Goal: Information Seeking & Learning: Learn about a topic

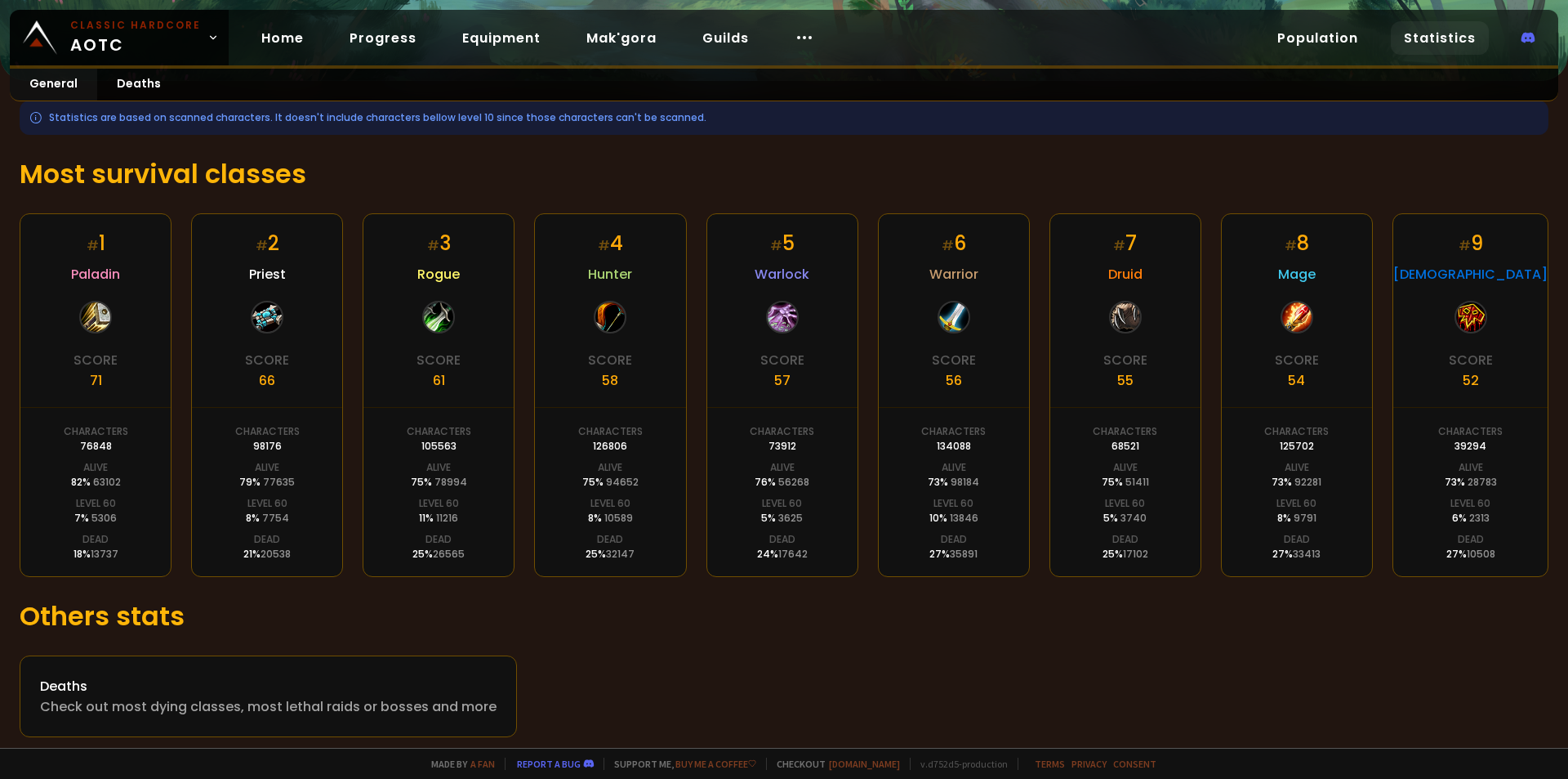
scroll to position [214, 0]
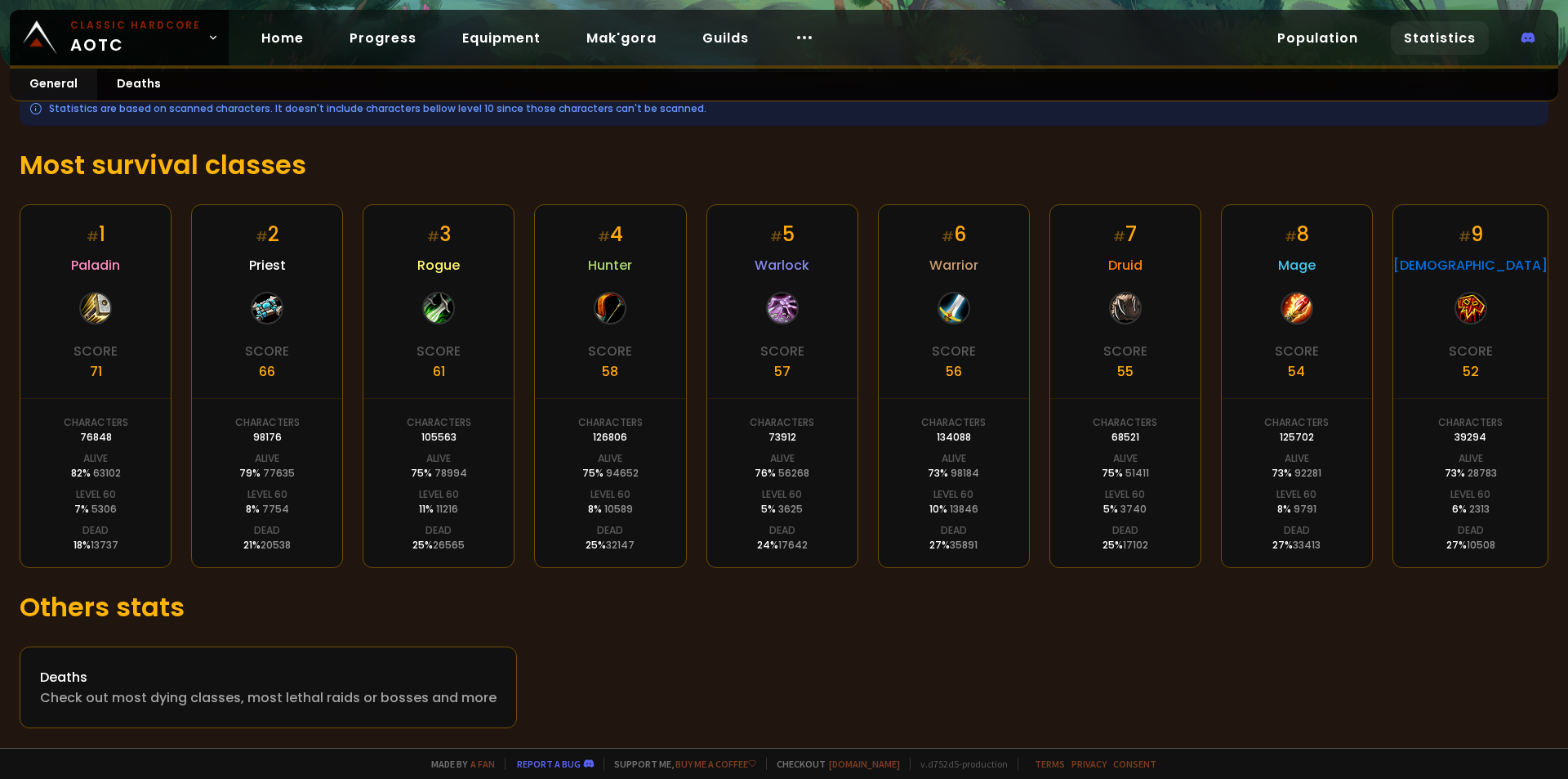
click at [837, 652] on div "Deaths Check out most dying classes, most lethal raids or bosses and more" at bounding box center [784, 687] width 1528 height 82
click at [0, 328] on div "Statistics are based on scanned characters. It doesn't include characters bello…" at bounding box center [784, 409] width 1568 height 675
click at [0, 378] on div "Statistics are based on scanned characters. It doesn't include characters bello…" at bounding box center [784, 409] width 1568 height 675
click at [0, 439] on div "Statistics are based on scanned characters. It doesn't include characters bello…" at bounding box center [784, 409] width 1568 height 675
click at [0, 382] on div "Statistics are based on scanned characters. It doesn't include characters bello…" at bounding box center [784, 409] width 1568 height 675
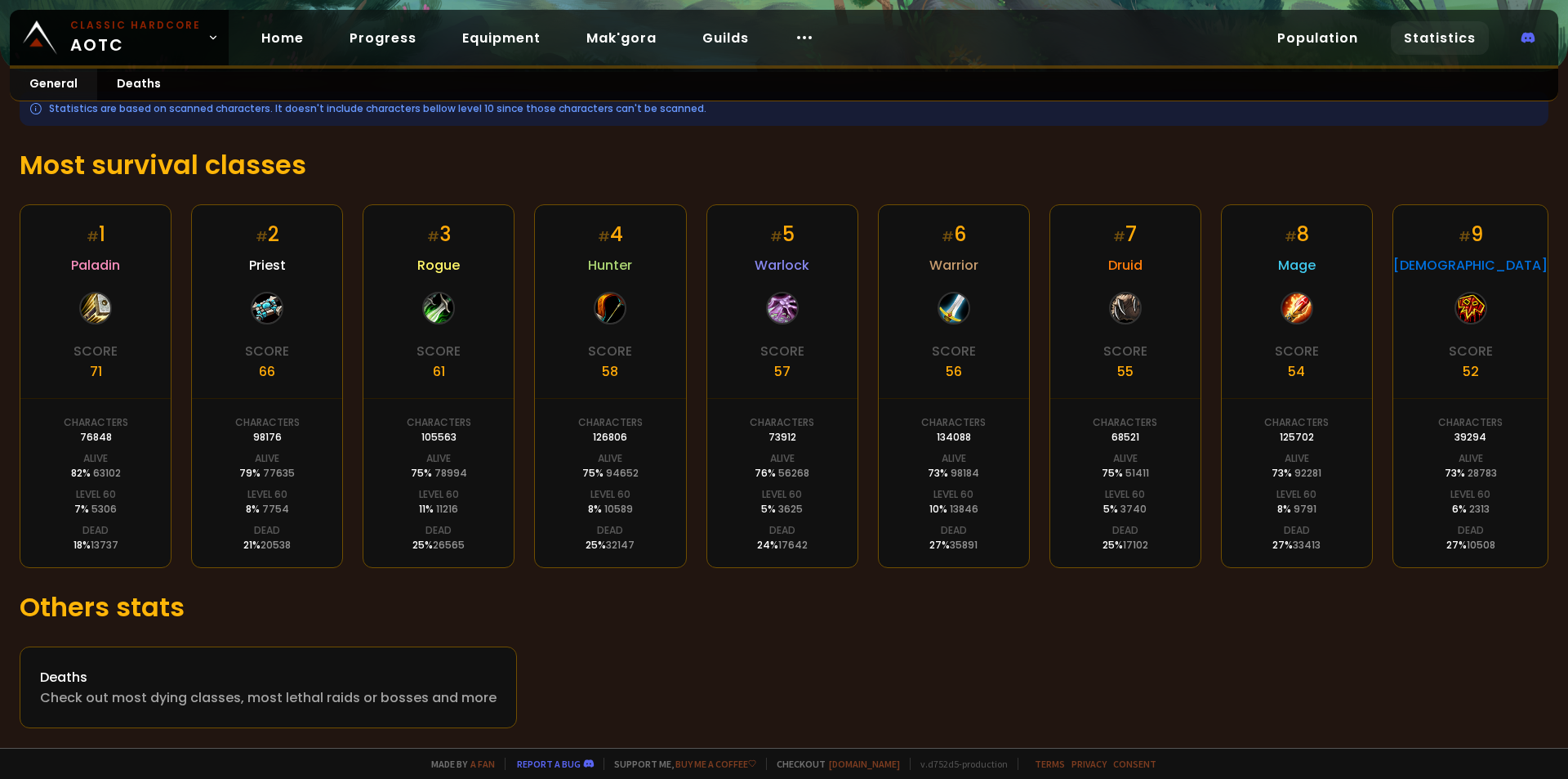
click at [0, 372] on div "Statistics are based on scanned characters. It doesn't include characters bello…" at bounding box center [784, 409] width 1568 height 675
click at [0, 318] on div "Statistics are based on scanned characters. It doesn't include characters bello…" at bounding box center [784, 409] width 1568 height 675
click at [0, 421] on div "Statistics are based on scanned characters. It doesn't include characters bello…" at bounding box center [784, 409] width 1568 height 675
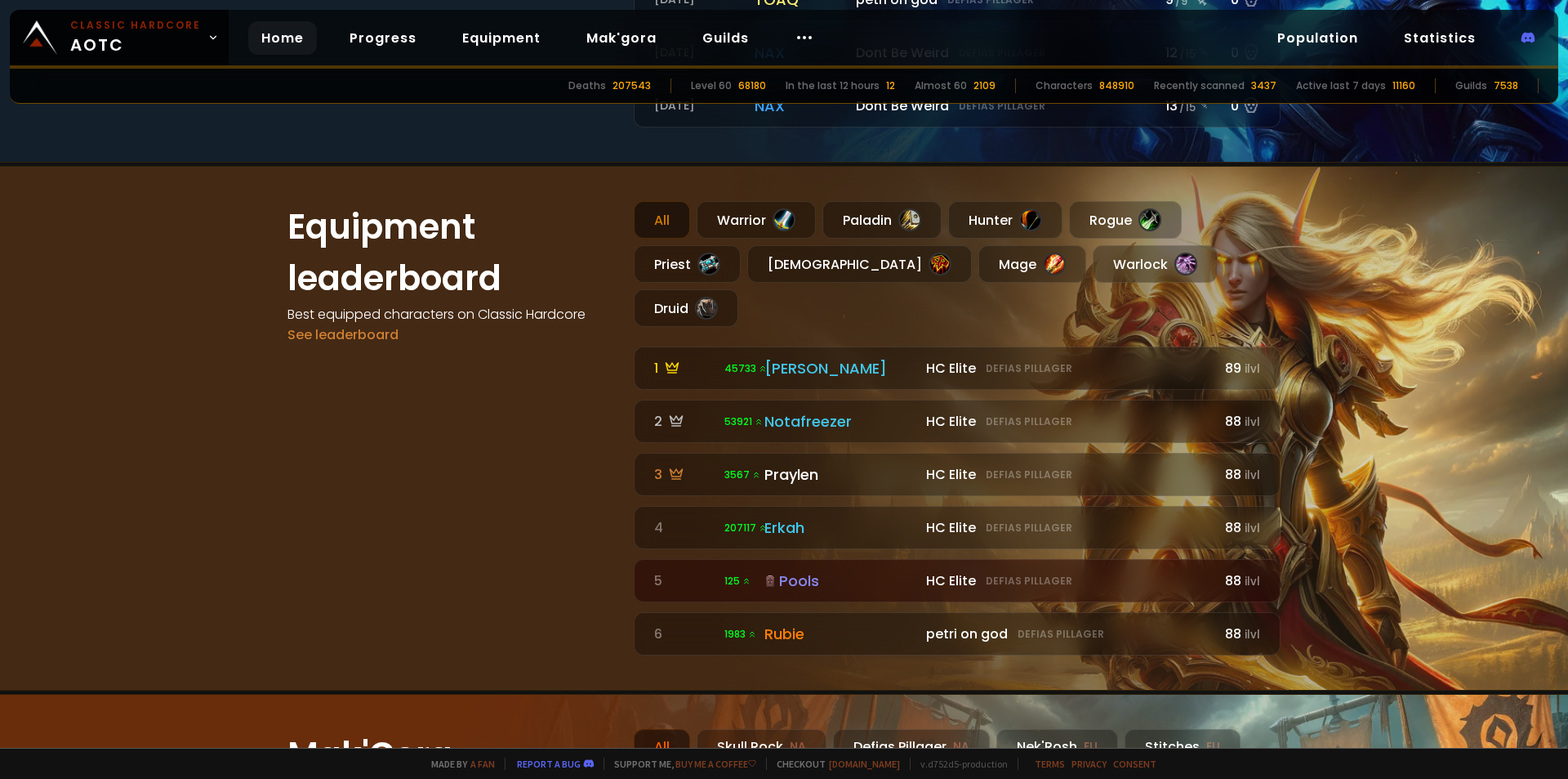
scroll to position [980, 0]
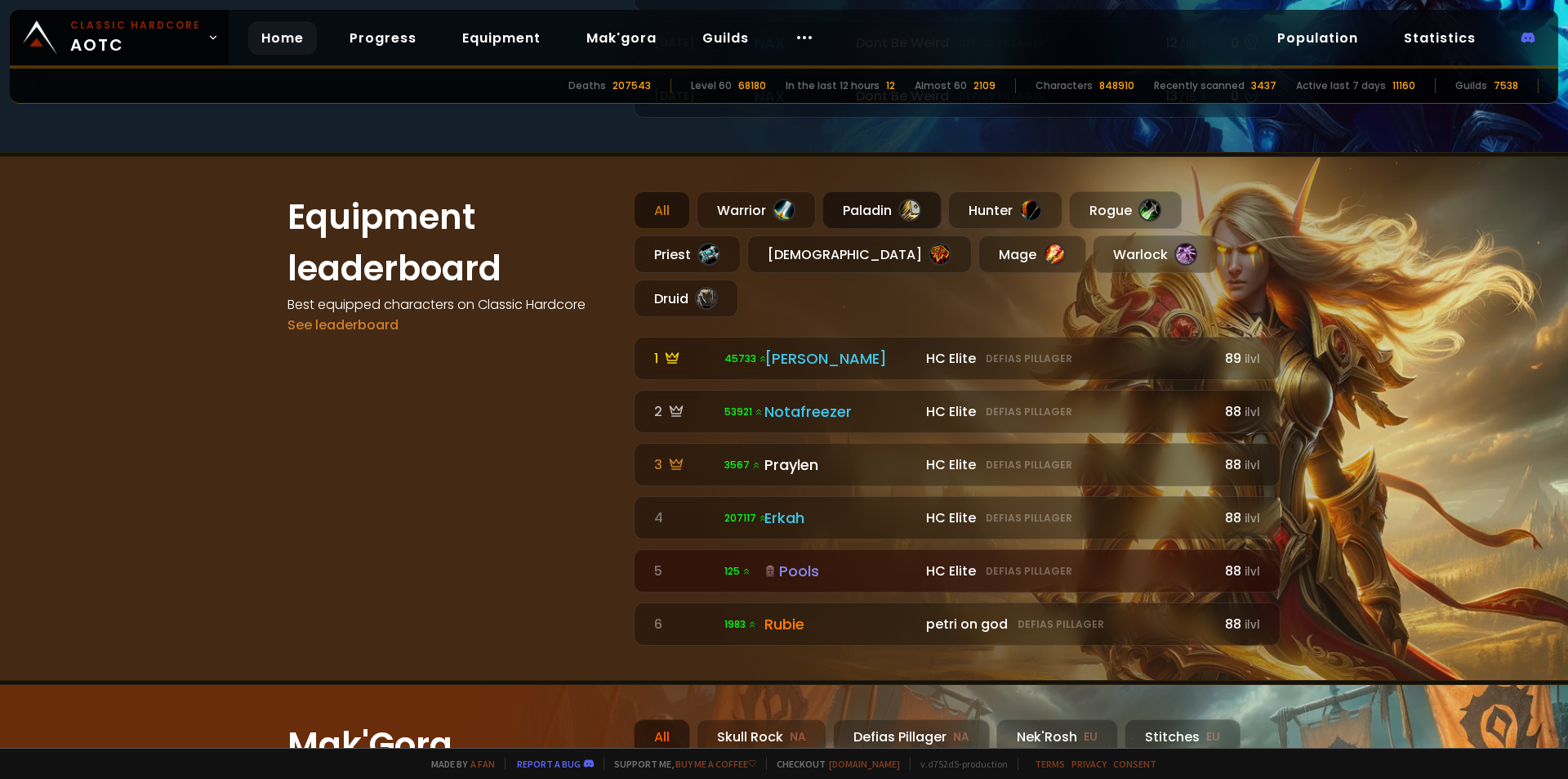
click at [878, 210] on div "Paladin" at bounding box center [882, 210] width 120 height 38
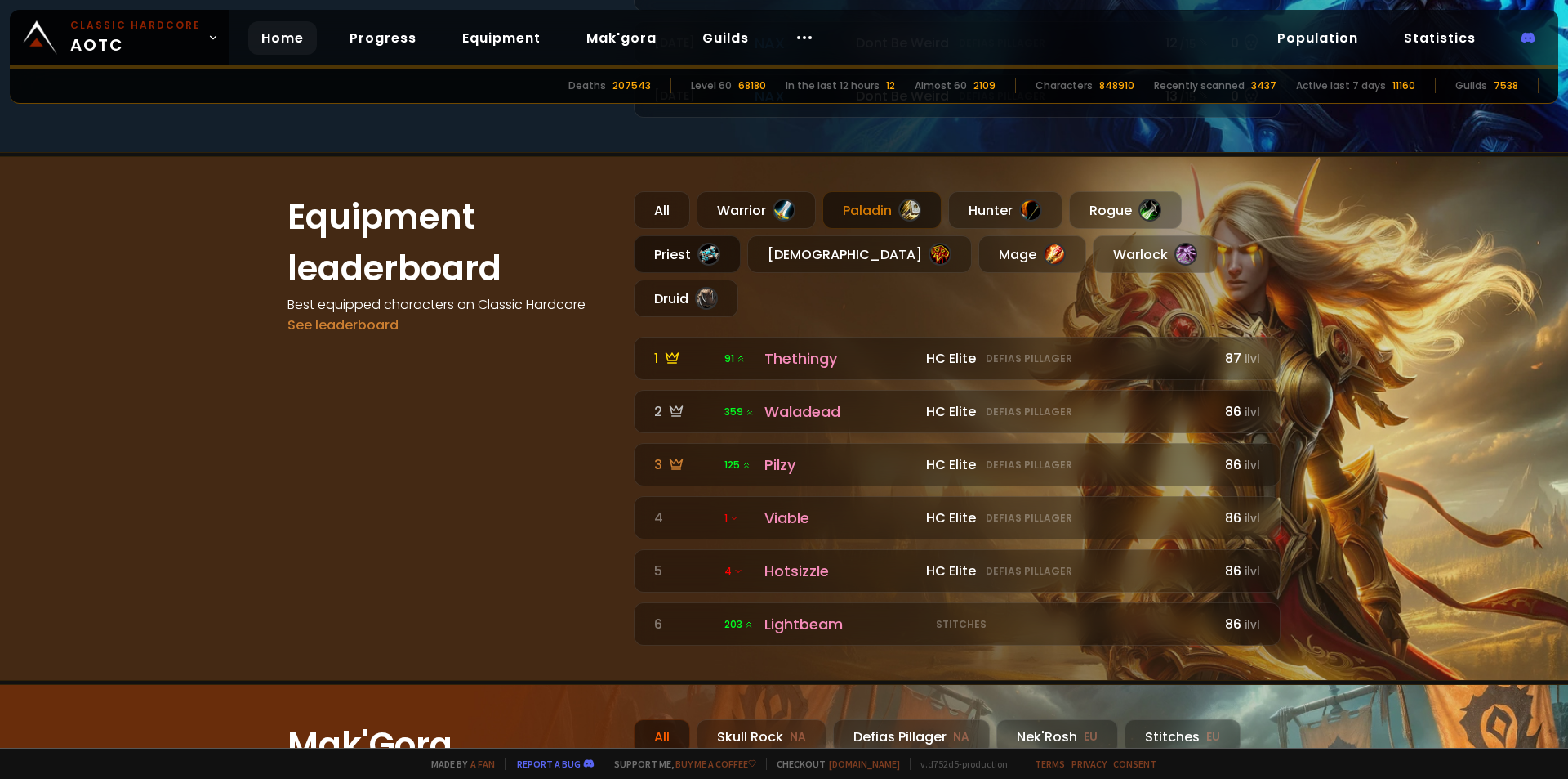
click at [666, 249] on div "Priest" at bounding box center [687, 254] width 107 height 38
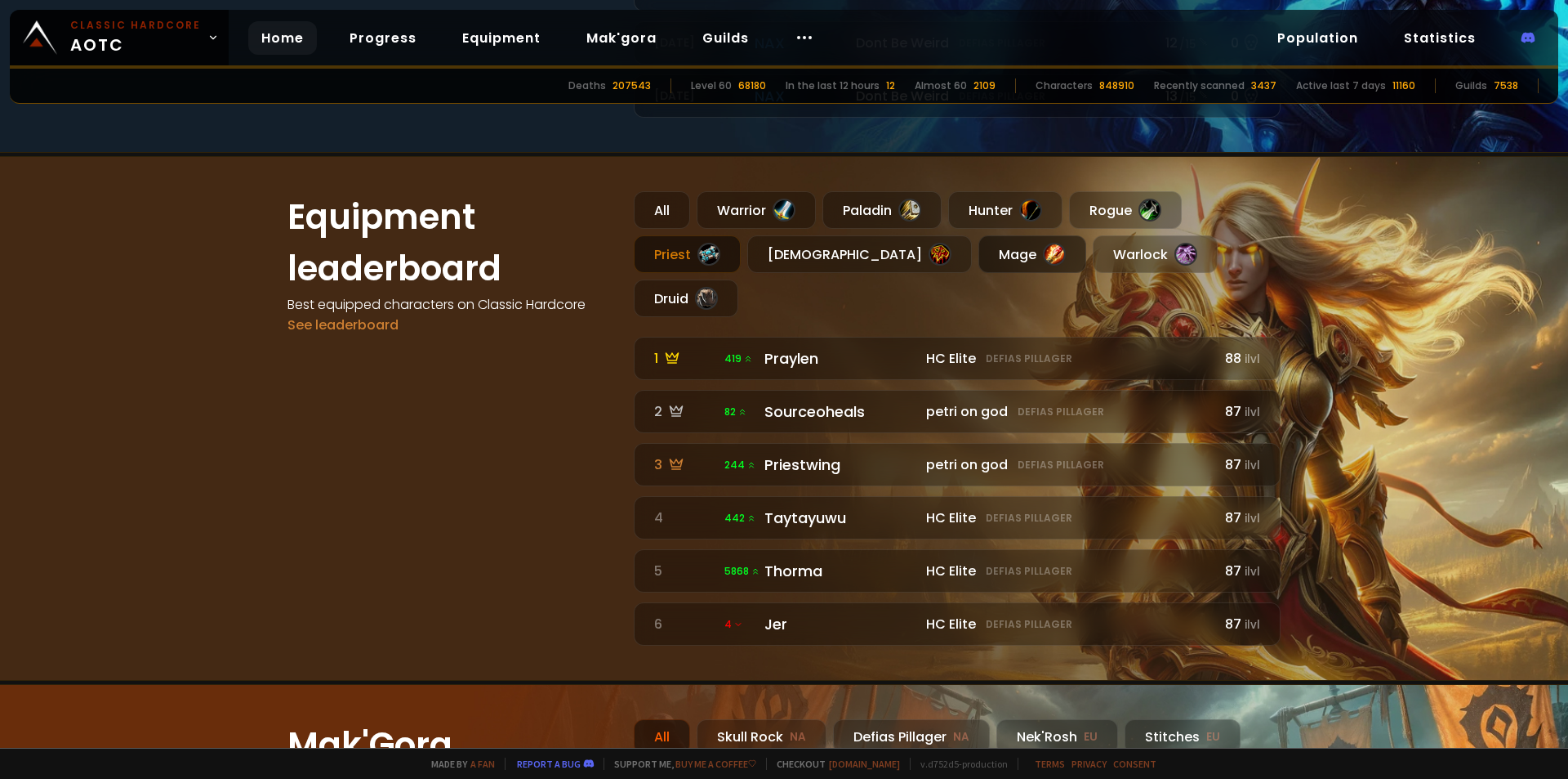
click at [978, 254] on div "Mage" at bounding box center [1032, 254] width 108 height 38
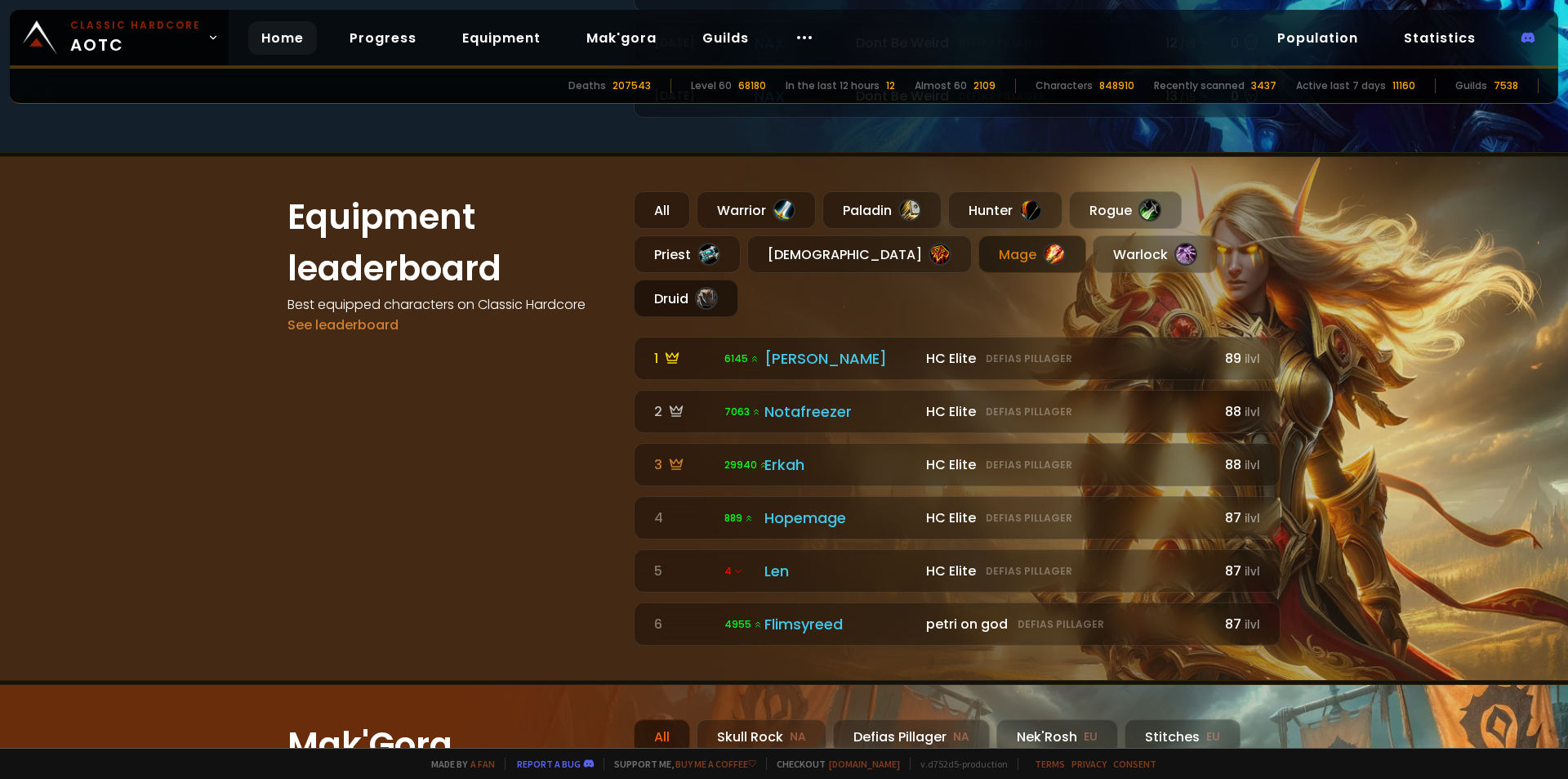
click at [738, 279] on div "Druid" at bounding box center [686, 298] width 105 height 38
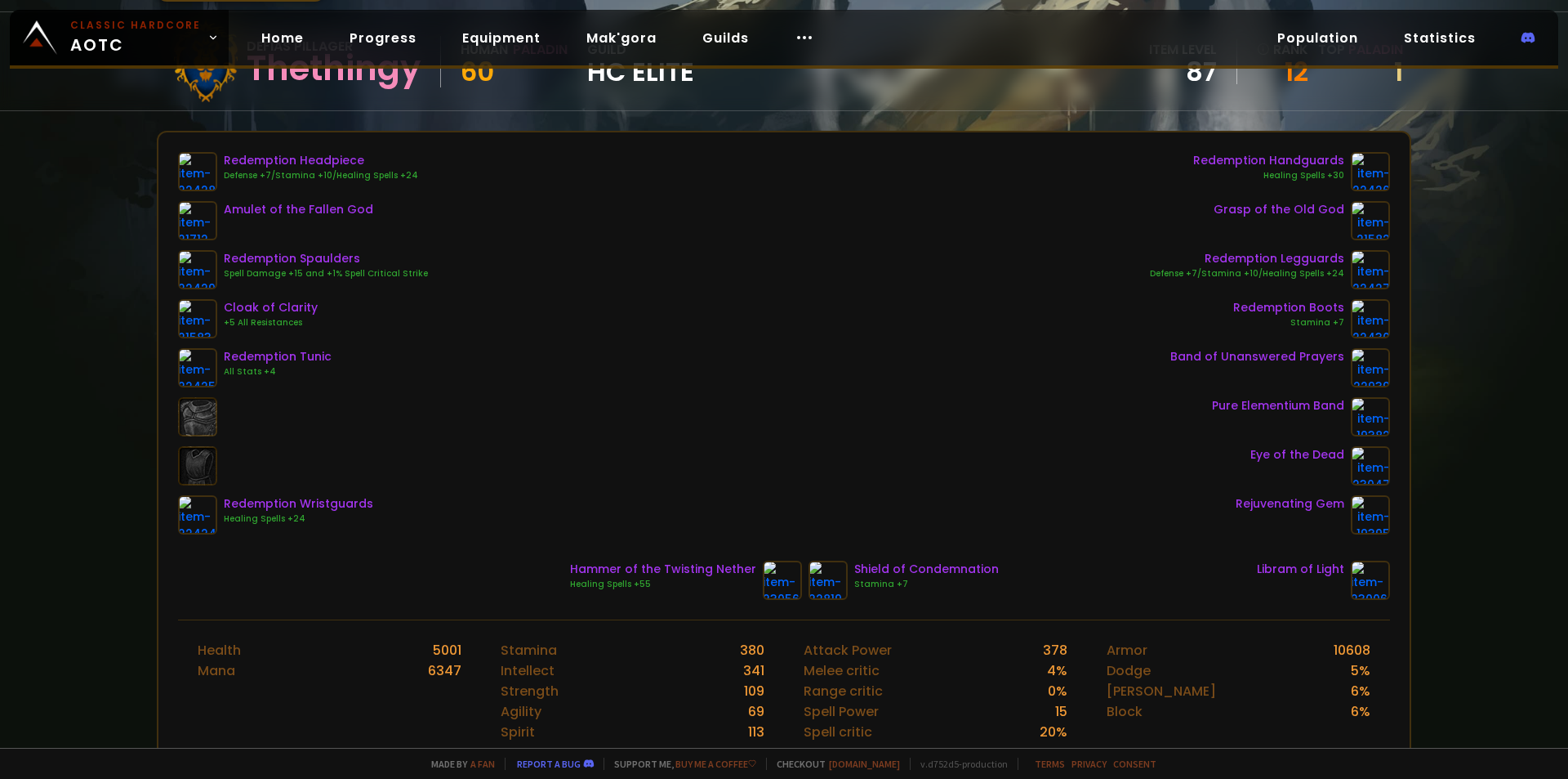
scroll to position [164, 0]
